Goal: Share content

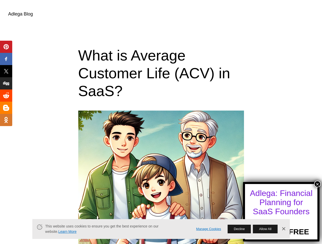
click at [317, 184] on button "×" at bounding box center [317, 184] width 7 height 7
click at [6, 47] on span "Pin" at bounding box center [7, 47] width 10 height 6
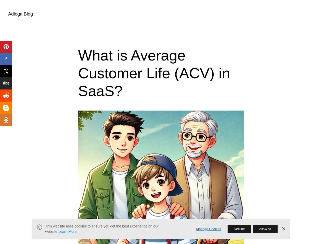
click at [6, 59] on span "Share" at bounding box center [10, 59] width 16 height 6
click at [6, 71] on span "Tweet" at bounding box center [10, 71] width 16 height 6
click at [6, 84] on span "Share" at bounding box center [10, 83] width 16 height 6
click at [6, 96] on span "Share" at bounding box center [10, 96] width 16 height 6
click at [6, 108] on span "Share" at bounding box center [10, 108] width 16 height 6
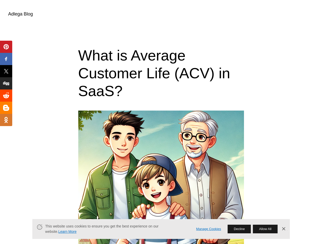
click at [6, 120] on span "Share" at bounding box center [10, 120] width 16 height 6
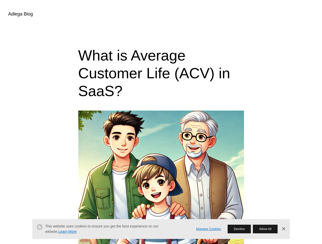
click at [208, 229] on link "Manage Cookies" at bounding box center [208, 229] width 25 height 5
